Goal: Task Accomplishment & Management: Manage account settings

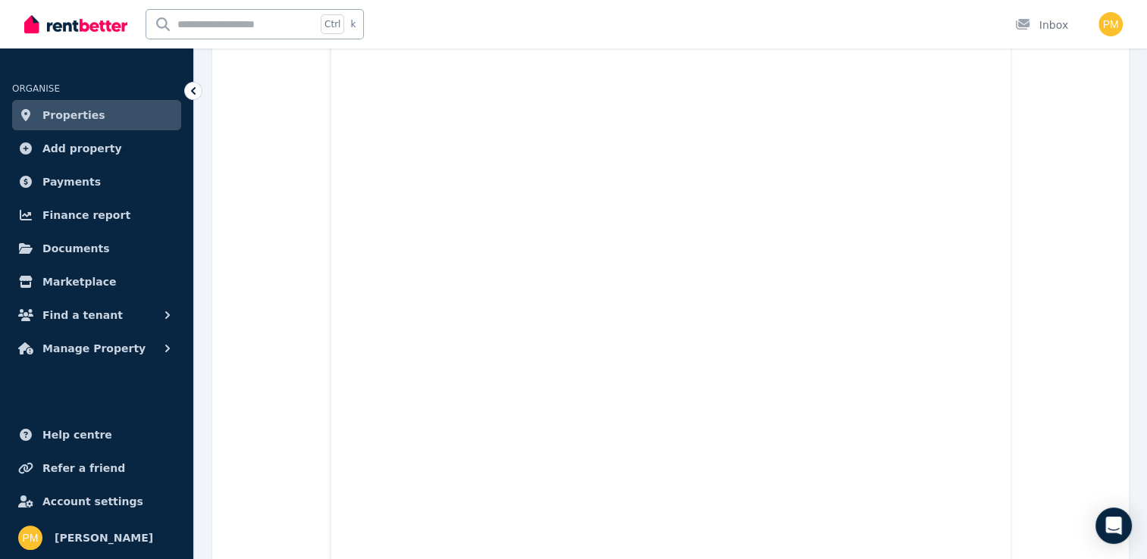
scroll to position [4115, 0]
click at [188, 91] on icon at bounding box center [193, 90] width 15 height 15
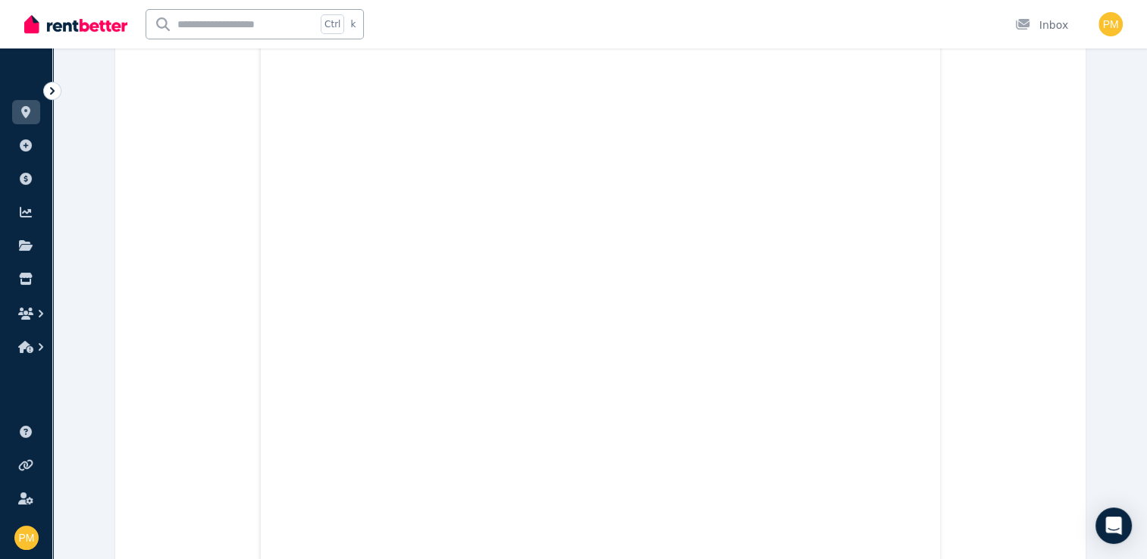
click at [55, 85] on icon at bounding box center [52, 90] width 15 height 15
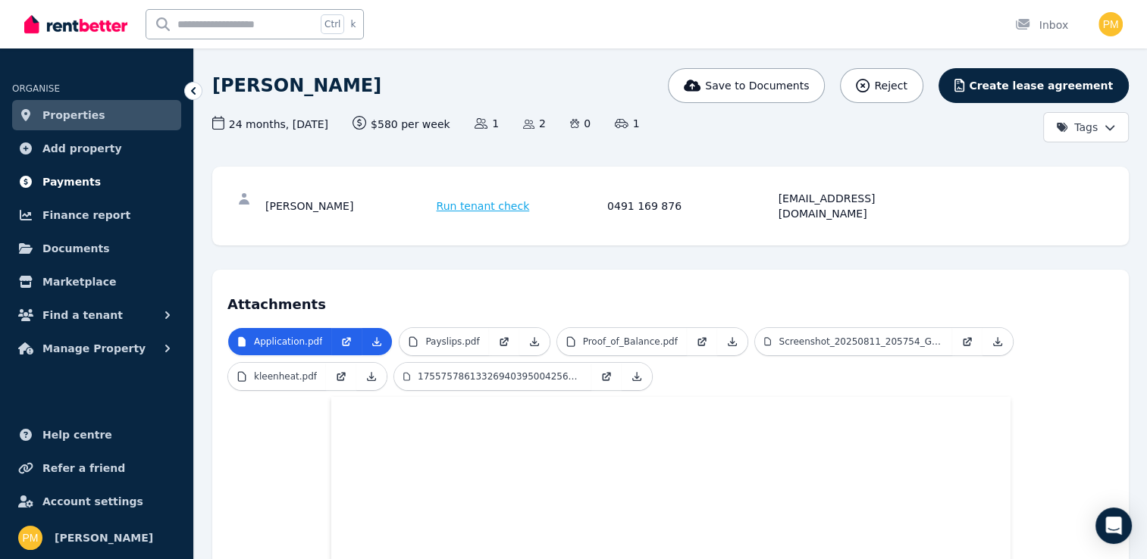
scroll to position [0, 0]
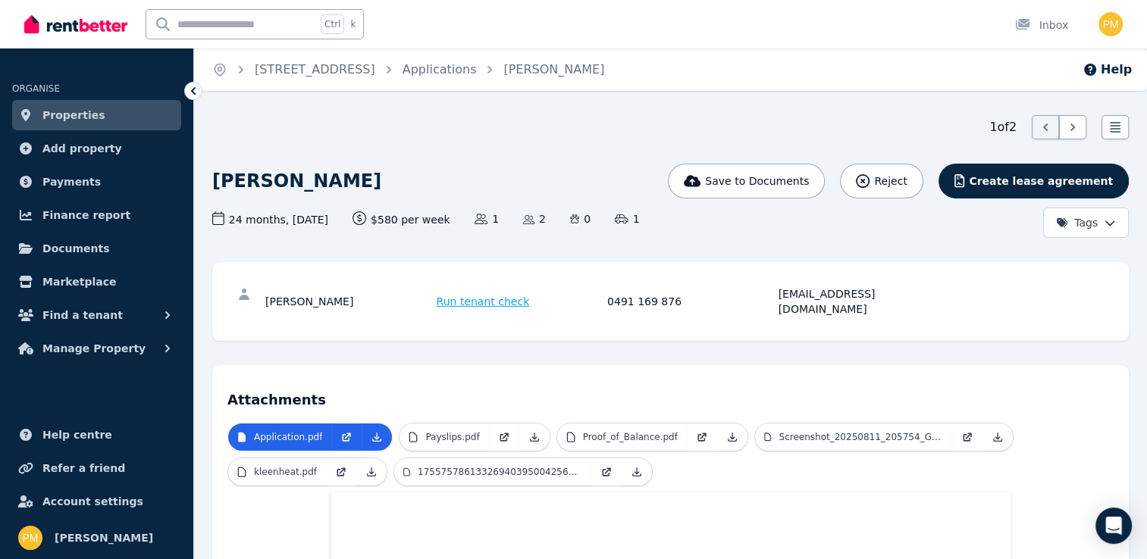
click at [144, 103] on link "Properties" at bounding box center [96, 115] width 169 height 30
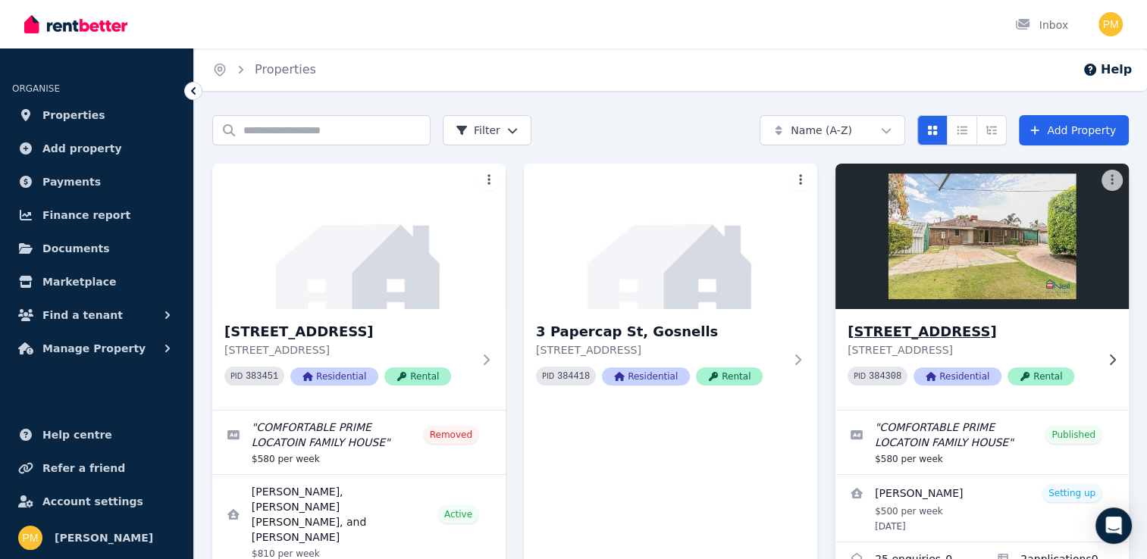
click at [1104, 349] on div "[STREET_ADDRESS][GEOGRAPHIC_DATA][STREET_ADDRESS] PID 384308 Residential Rental" at bounding box center [981, 359] width 293 height 101
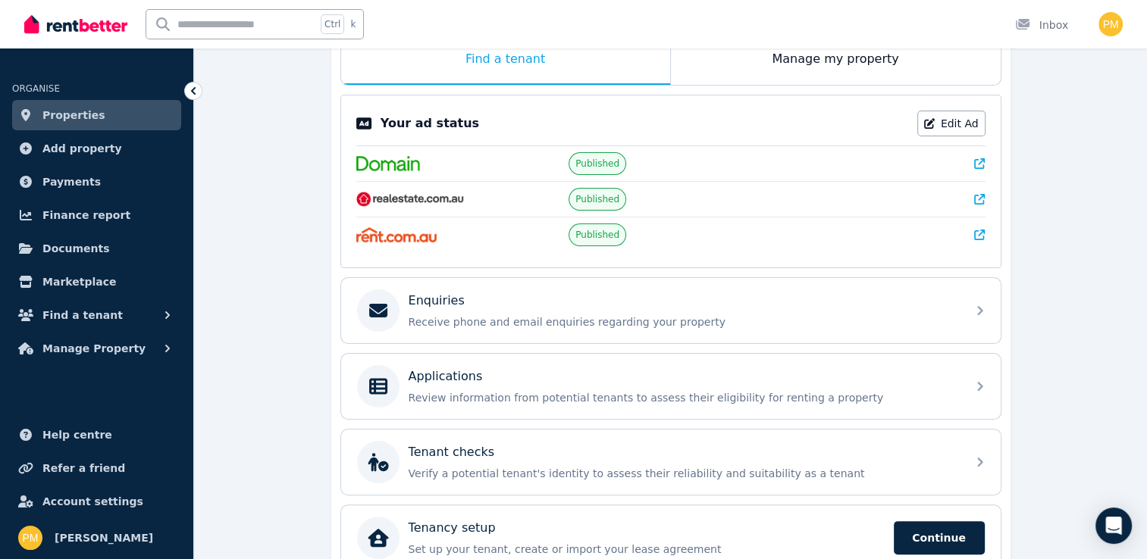
scroll to position [303, 0]
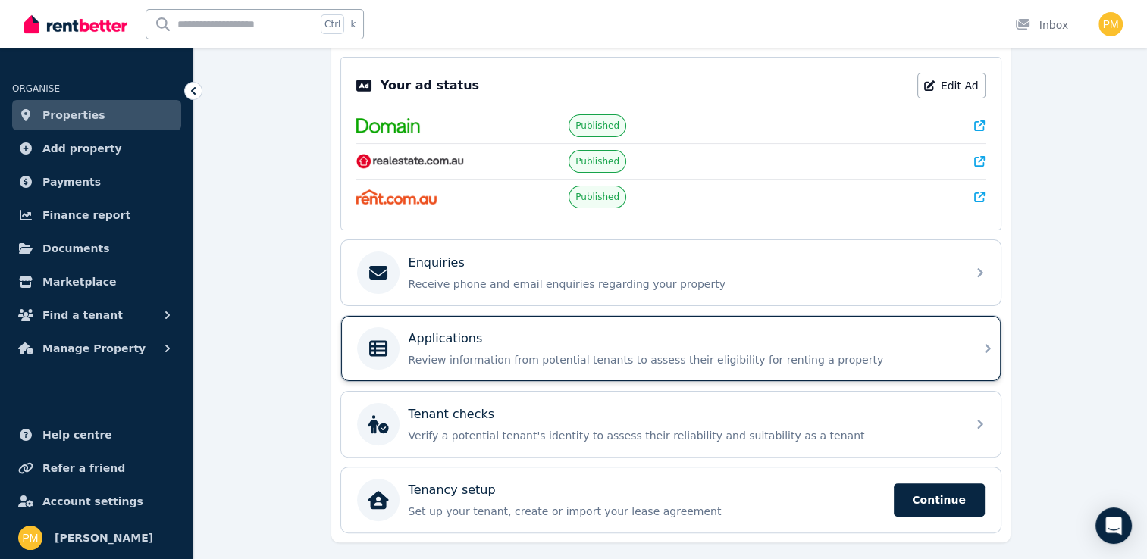
click at [901, 330] on div "Applications" at bounding box center [683, 339] width 549 height 18
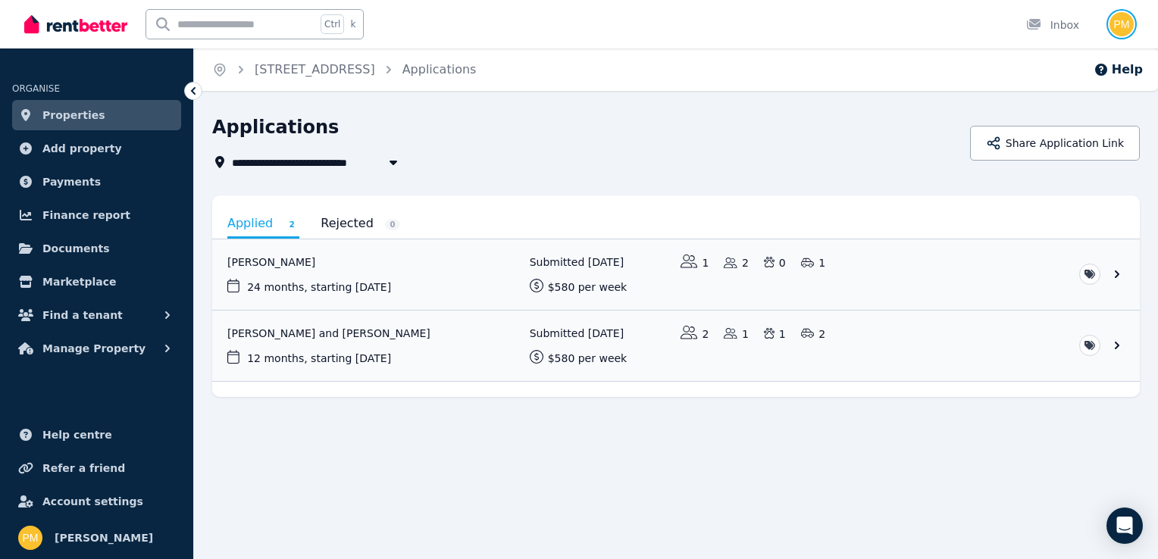
click at [1118, 27] on img "button" at bounding box center [1122, 24] width 24 height 24
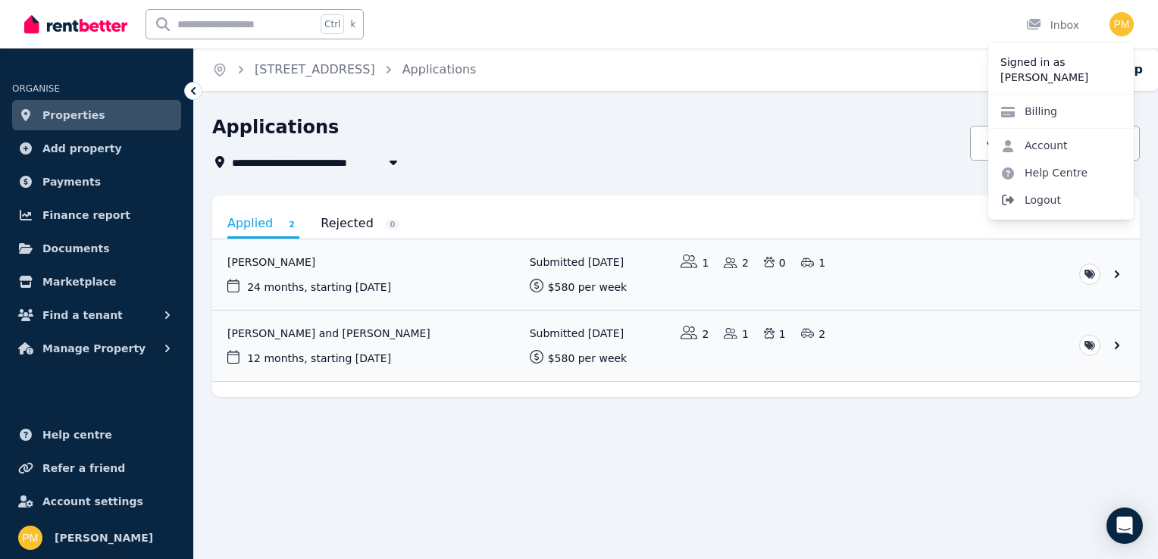
click at [1034, 204] on span "Logout" at bounding box center [1062, 199] width 146 height 27
